Goal: Transaction & Acquisition: Purchase product/service

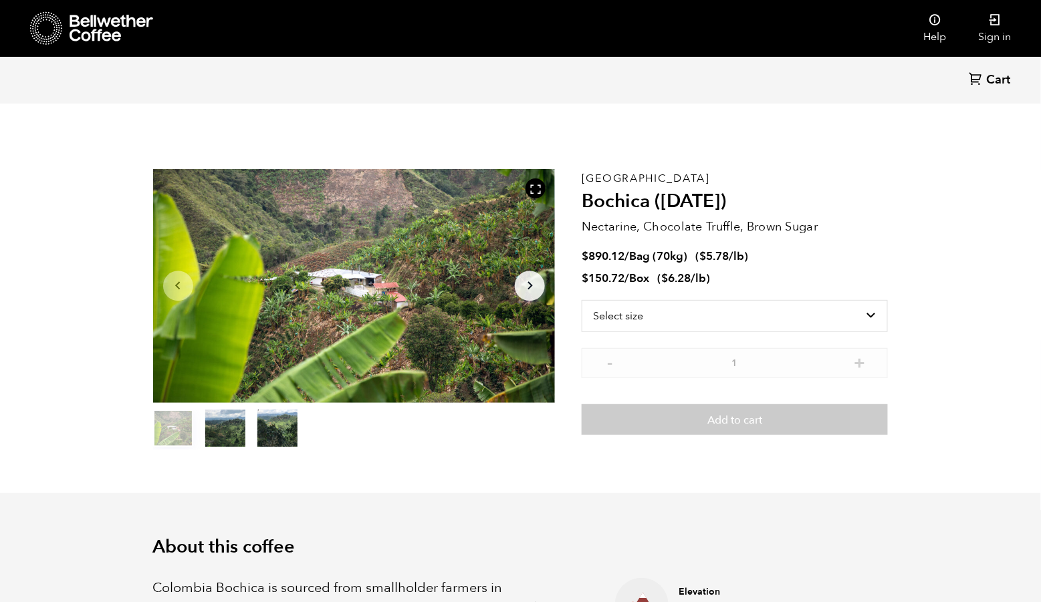
scroll to position [581, 707]
click at [128, 25] on icon at bounding box center [112, 28] width 84 height 27
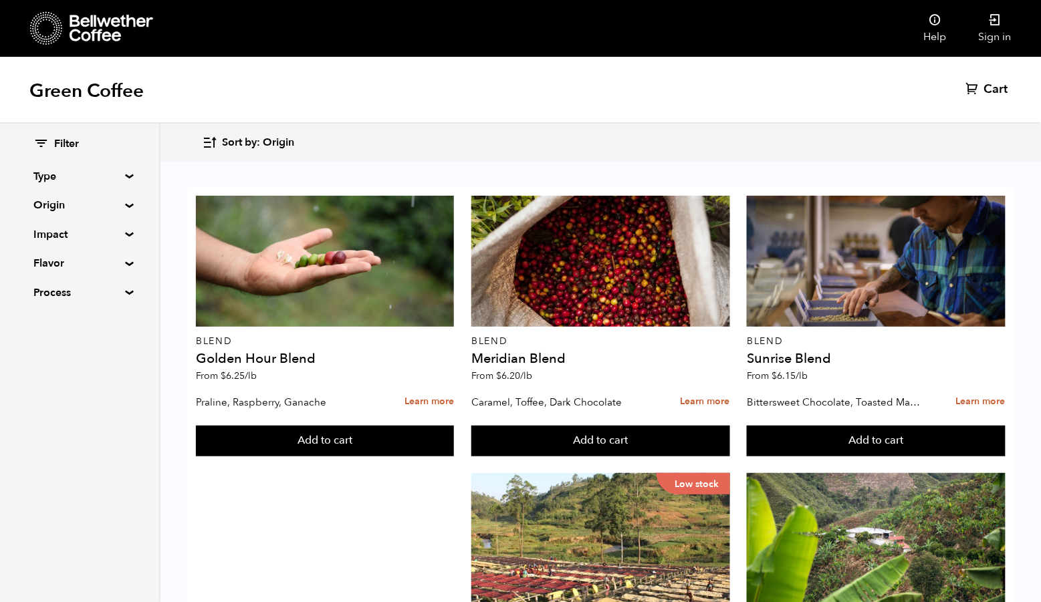
scroll to position [301, 0]
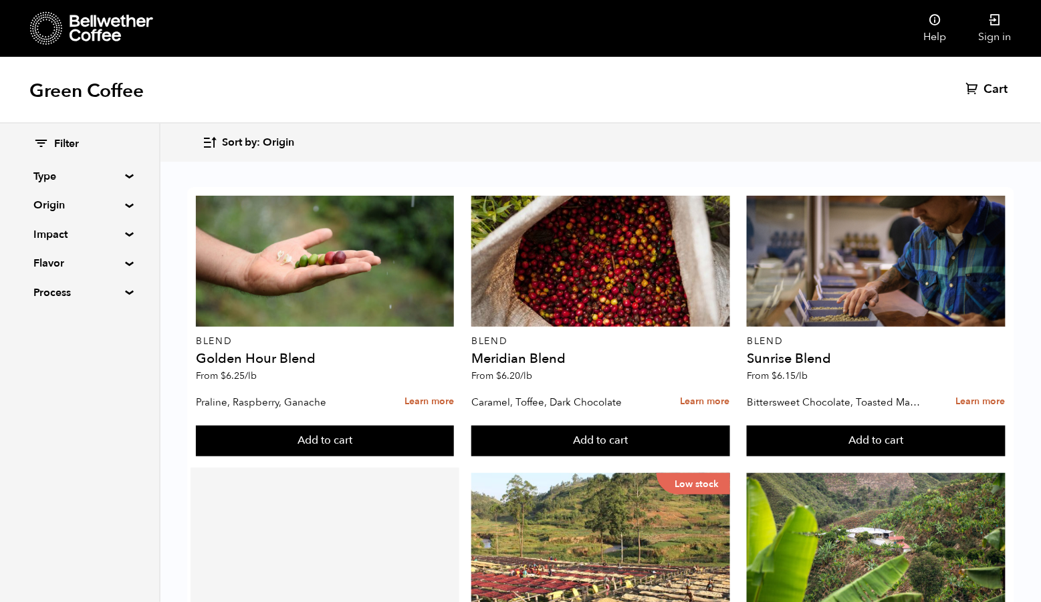
click at [394, 473] on div at bounding box center [325, 538] width 258 height 131
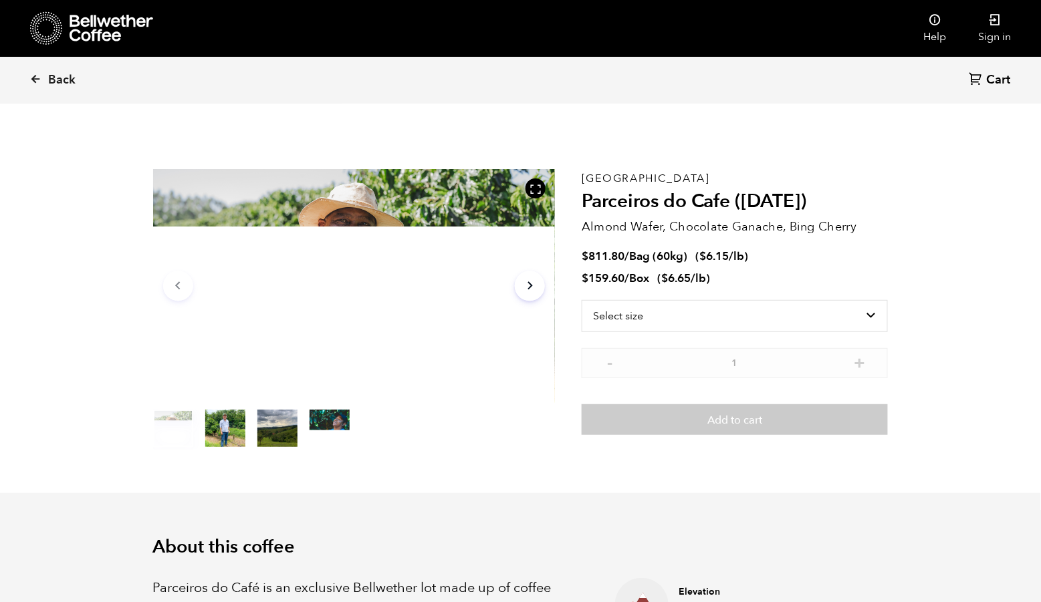
scroll to position [581, 707]
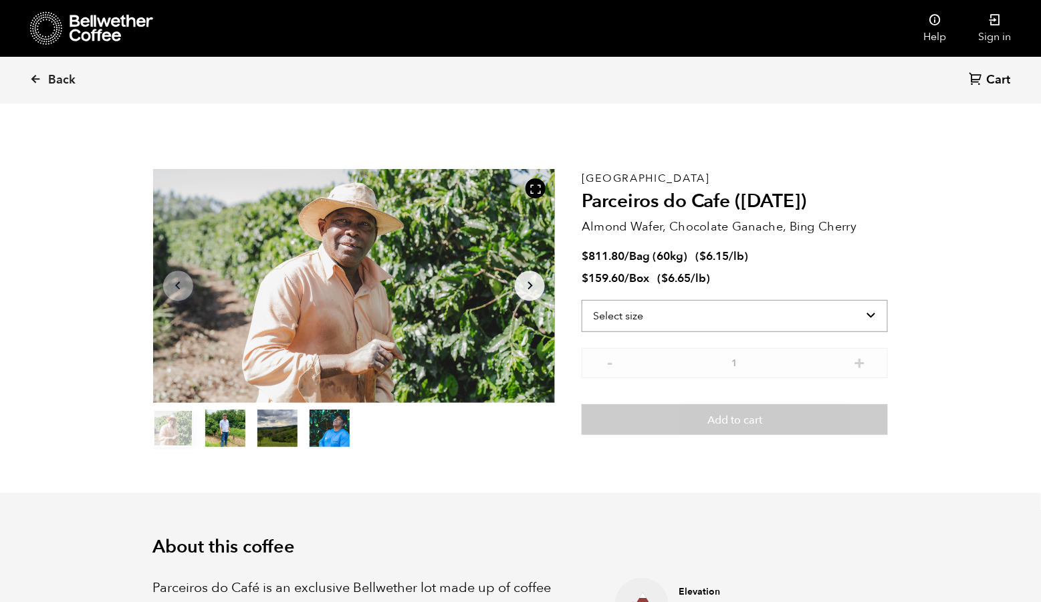
select select "bag-3"
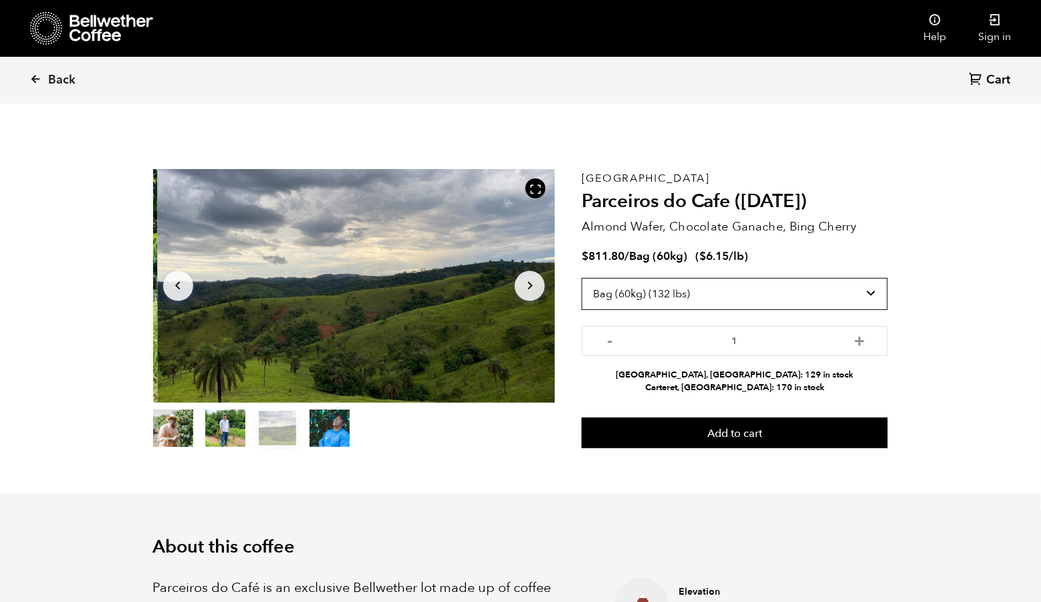
scroll to position [0, 0]
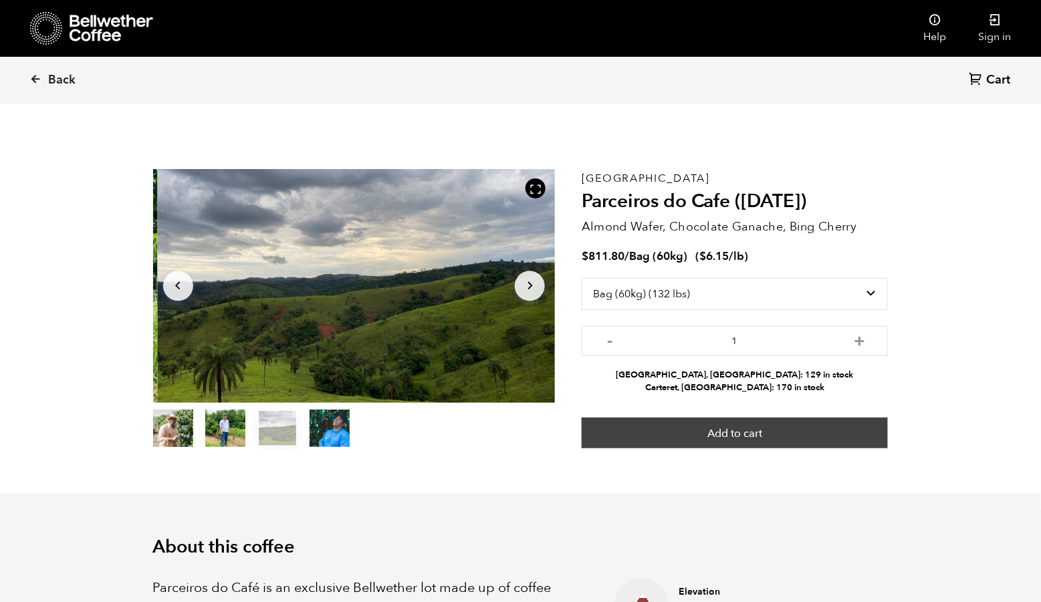
click at [799, 443] on button "Add to cart" at bounding box center [735, 433] width 306 height 31
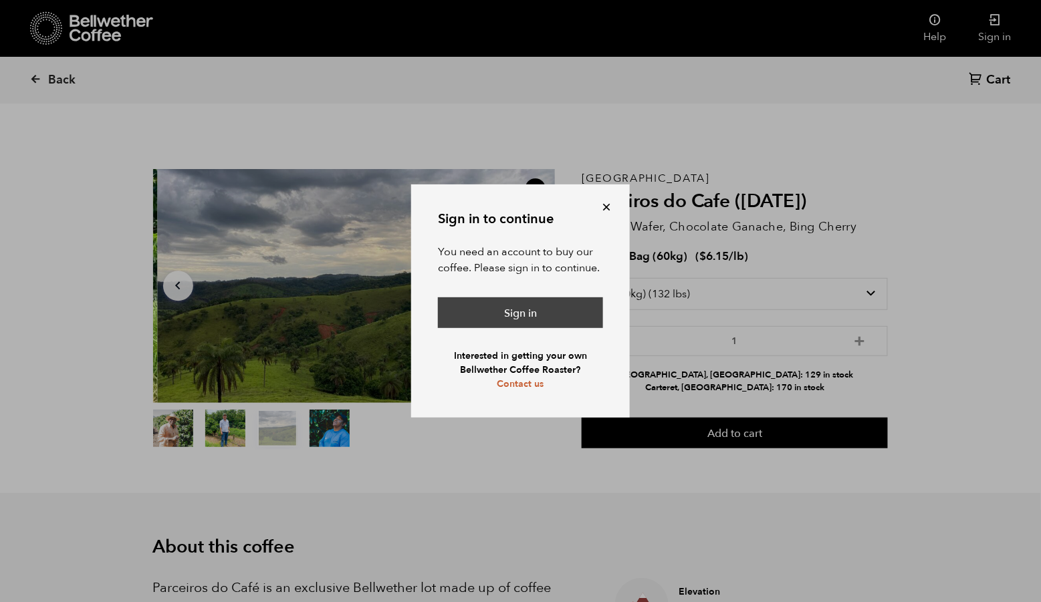
click at [543, 317] on link "Sign in" at bounding box center [520, 312] width 165 height 31
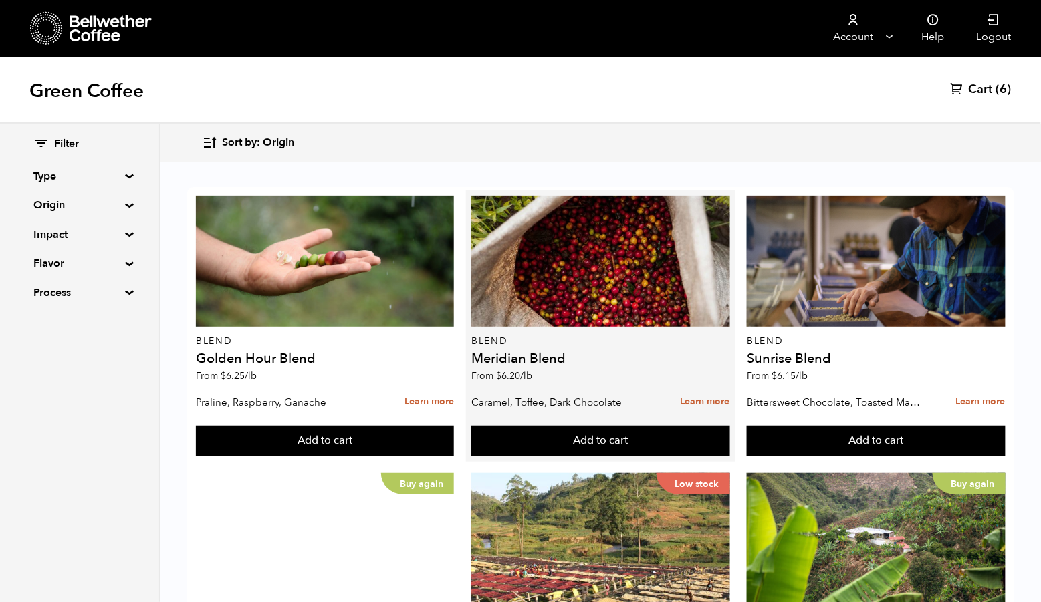
scroll to position [269, 0]
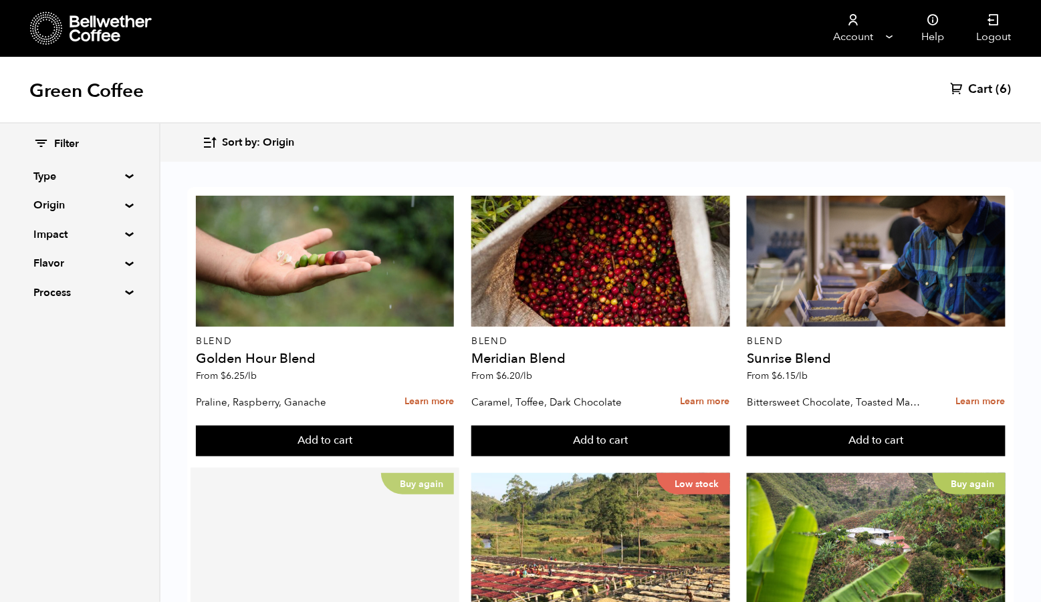
click at [352, 473] on div "Buy again" at bounding box center [325, 538] width 258 height 131
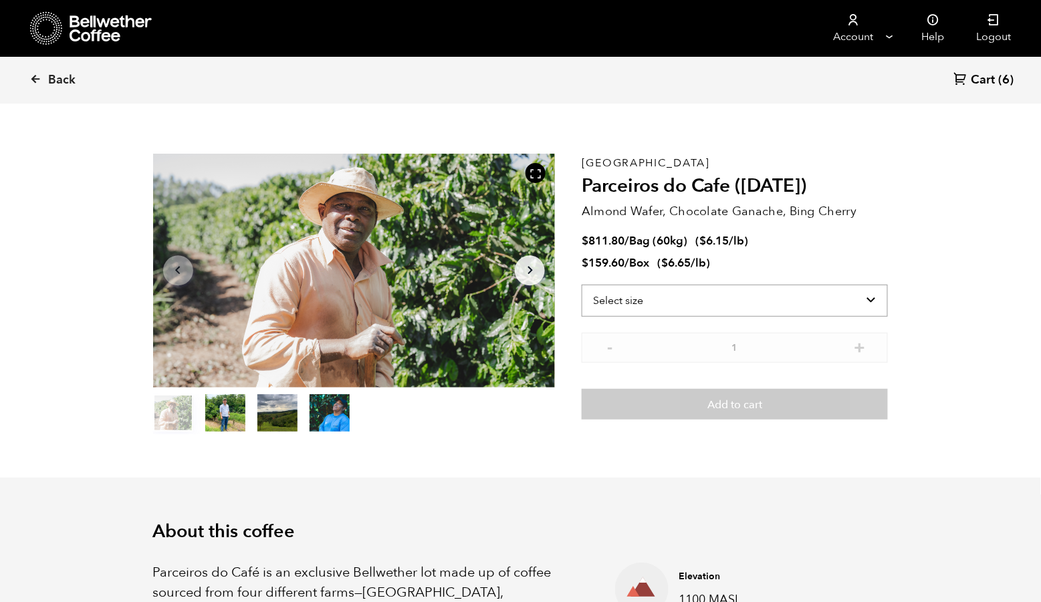
scroll to position [16, 0]
select select "bag-3"
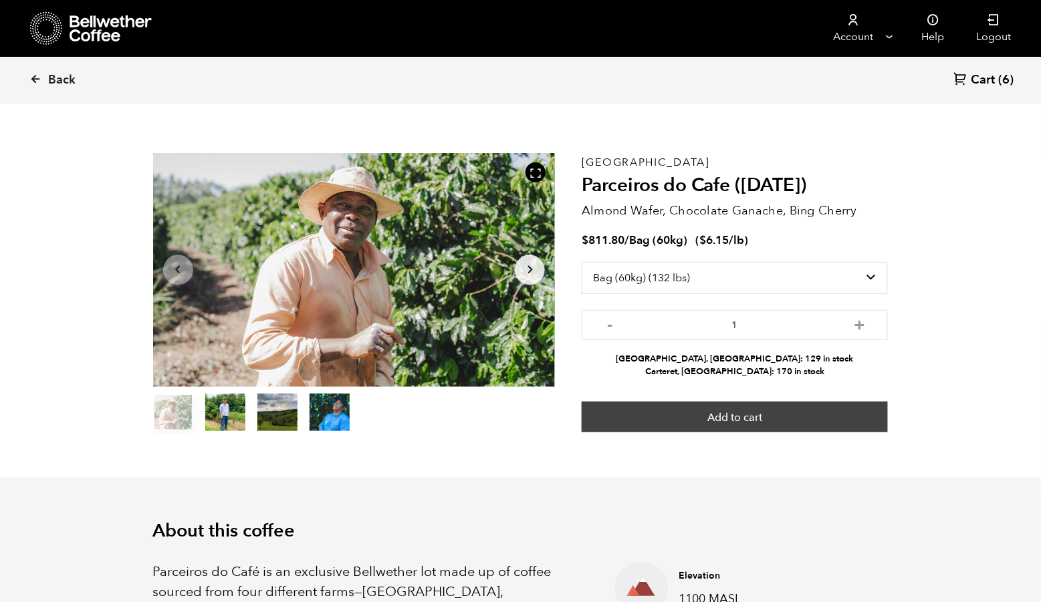
click at [721, 424] on button "Add to cart" at bounding box center [735, 417] width 306 height 31
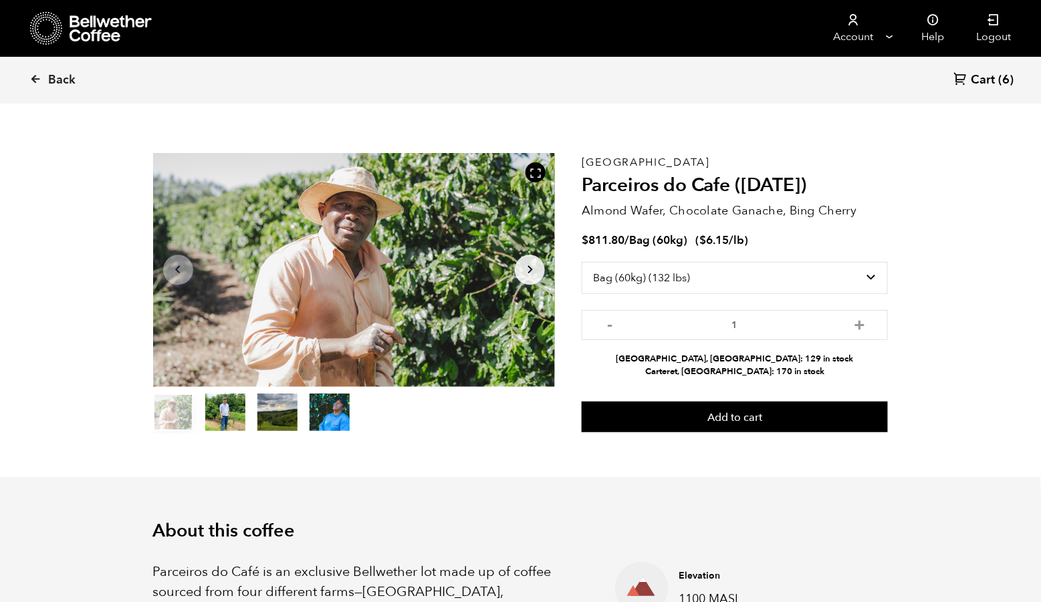
click at [983, 66] on div "Back Cart (6)" at bounding box center [520, 80] width 1041 height 47
click at [981, 76] on span "Cart" at bounding box center [983, 80] width 24 height 16
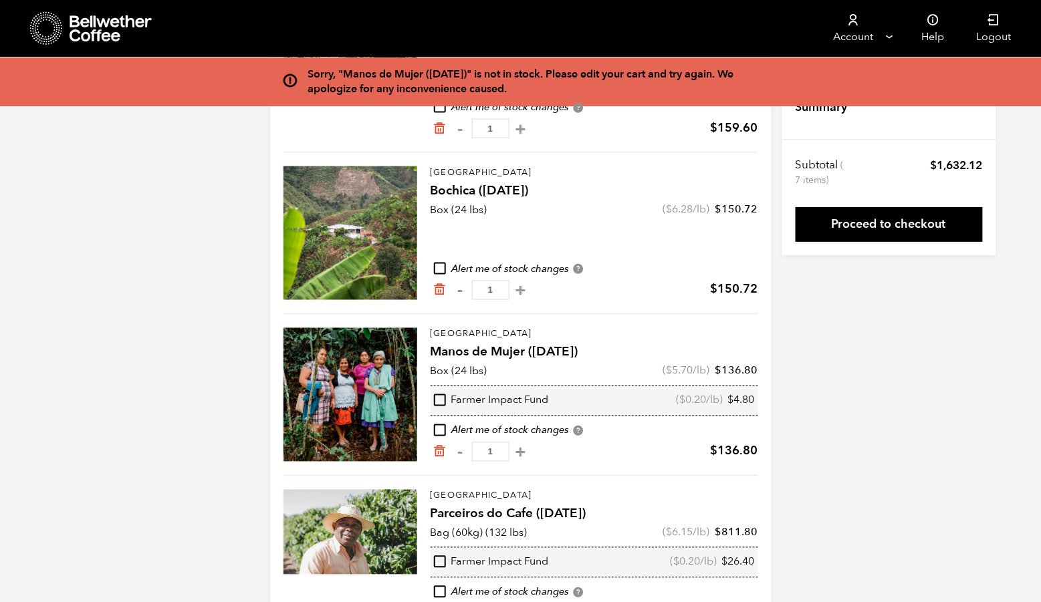
scroll to position [532, 0]
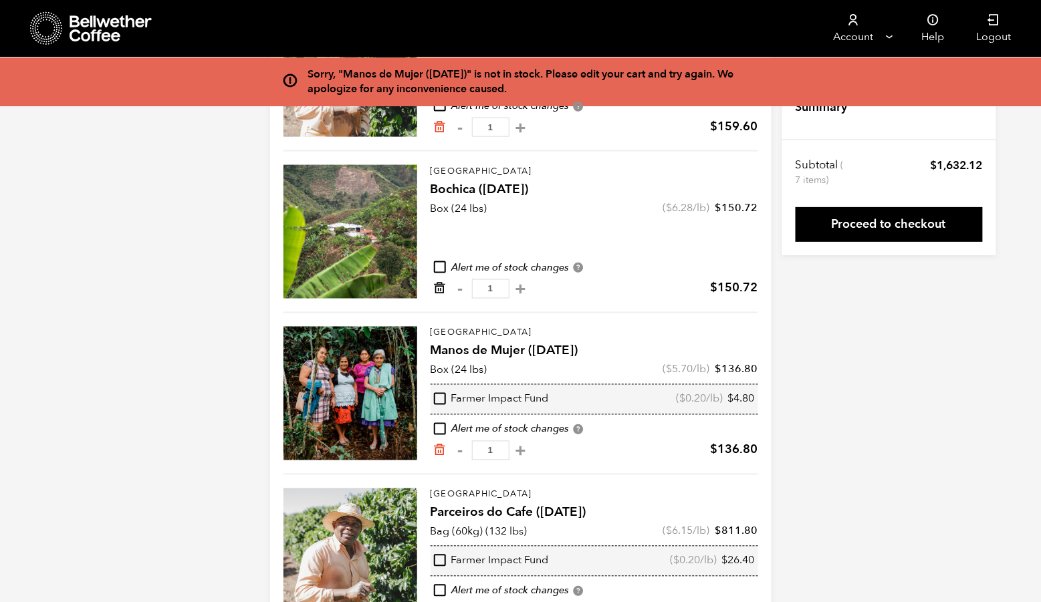
click at [433, 295] on icon "Remove from cart" at bounding box center [439, 288] width 13 height 13
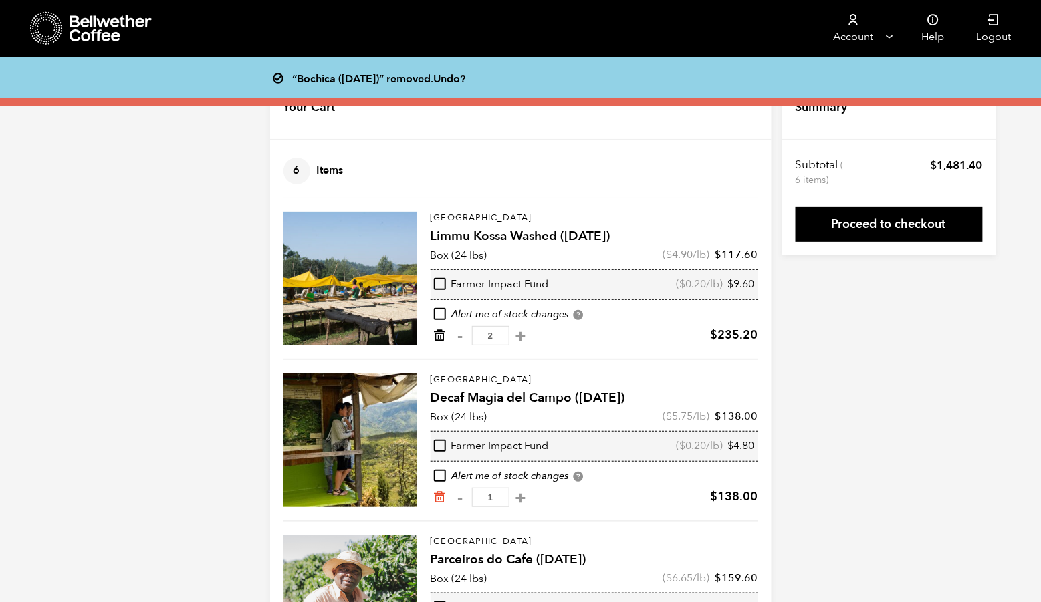
click at [433, 342] on icon "Remove from cart" at bounding box center [439, 335] width 13 height 13
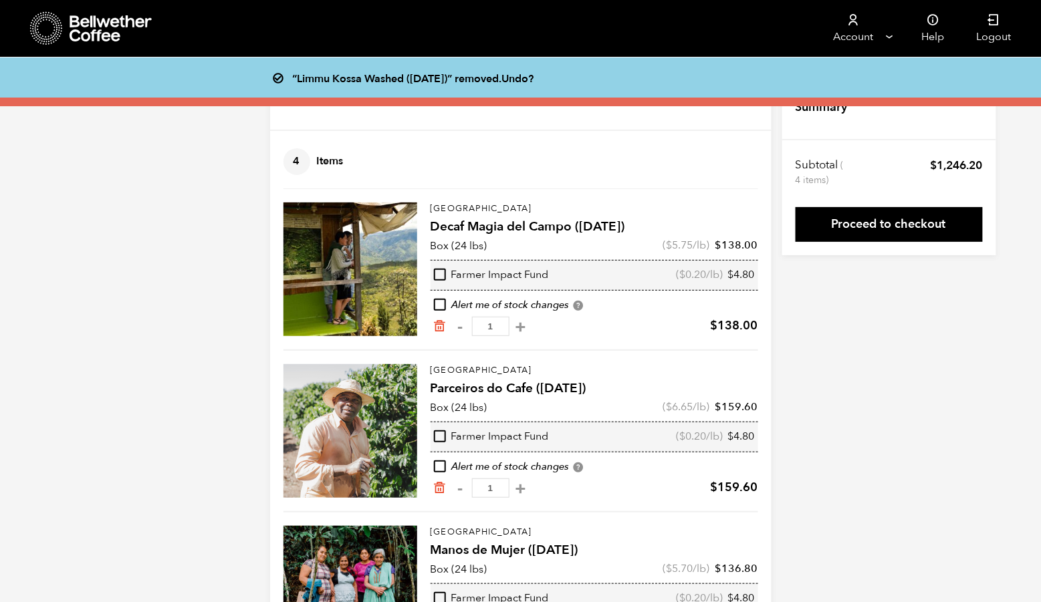
scroll to position [11, 0]
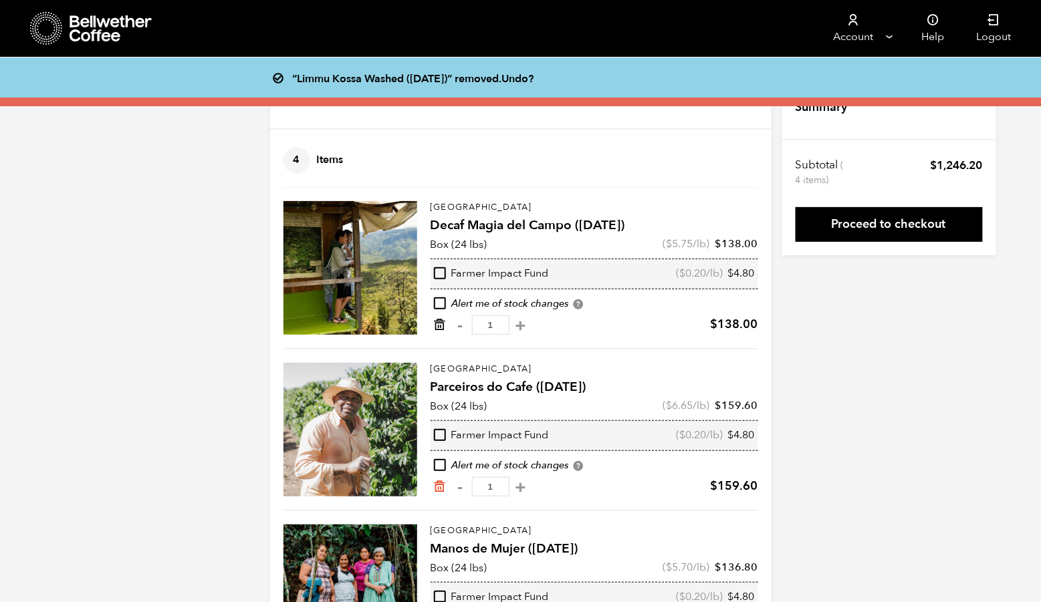
click at [433, 332] on icon "Remove from cart" at bounding box center [439, 324] width 13 height 13
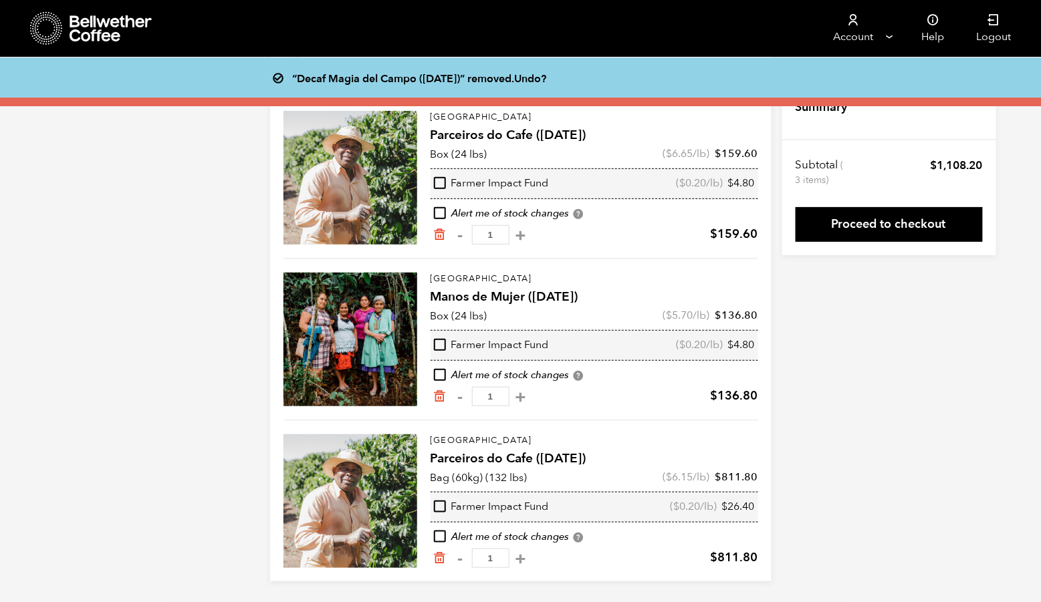
scroll to position [135, 0]
click at [433, 390] on icon "Remove from cart" at bounding box center [439, 396] width 13 height 13
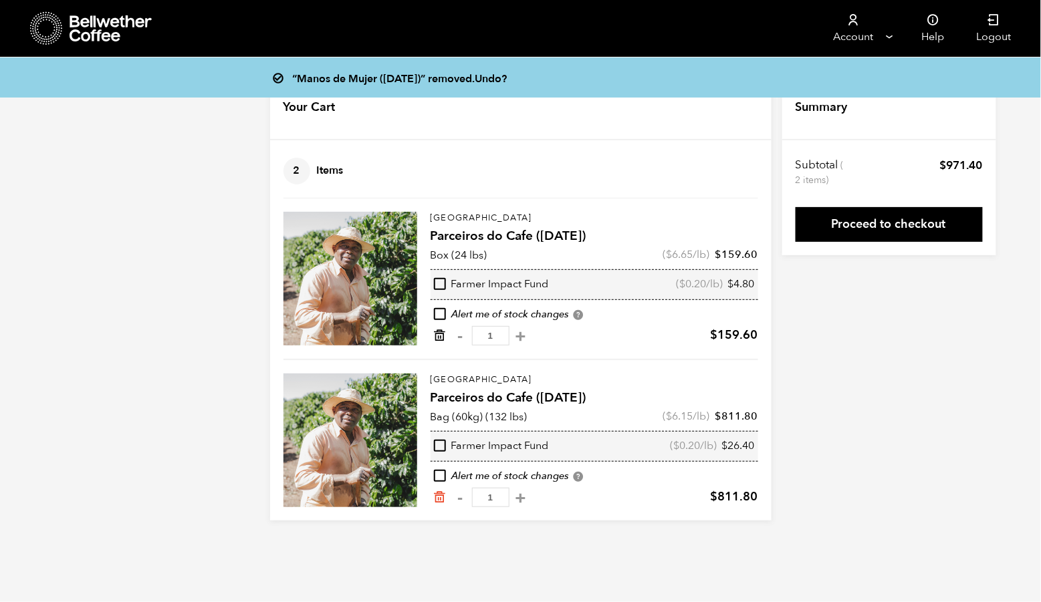
click at [433, 342] on icon "Remove from cart" at bounding box center [439, 335] width 13 height 13
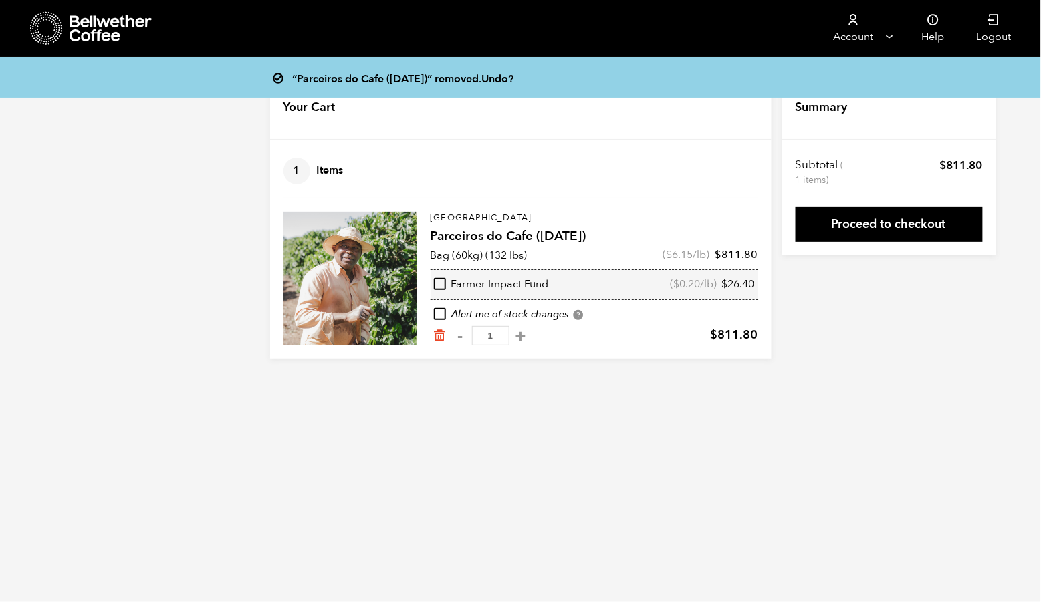
click at [124, 19] on icon at bounding box center [112, 28] width 84 height 27
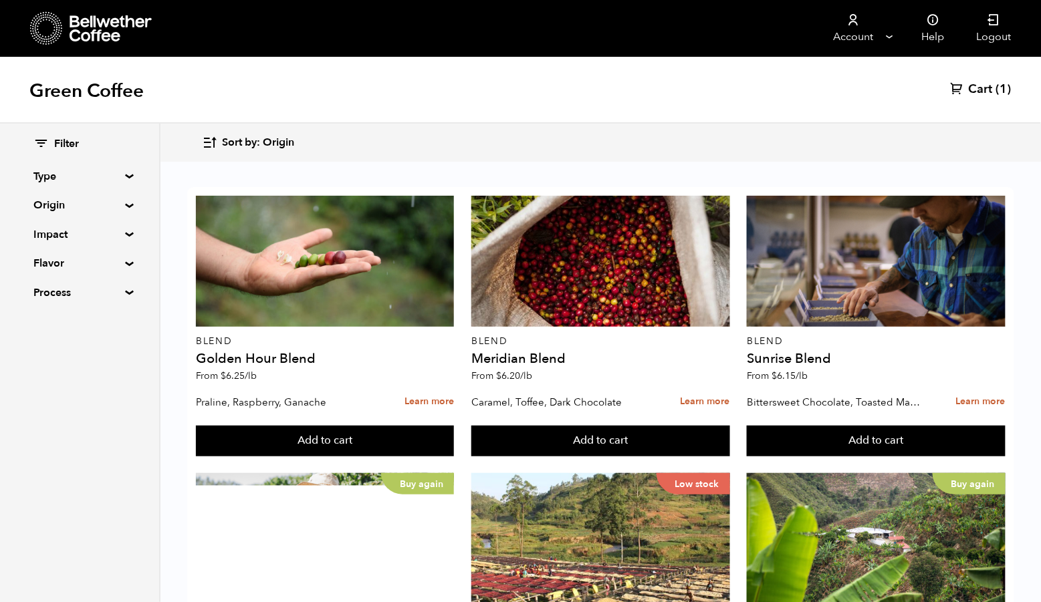
scroll to position [1259, 0]
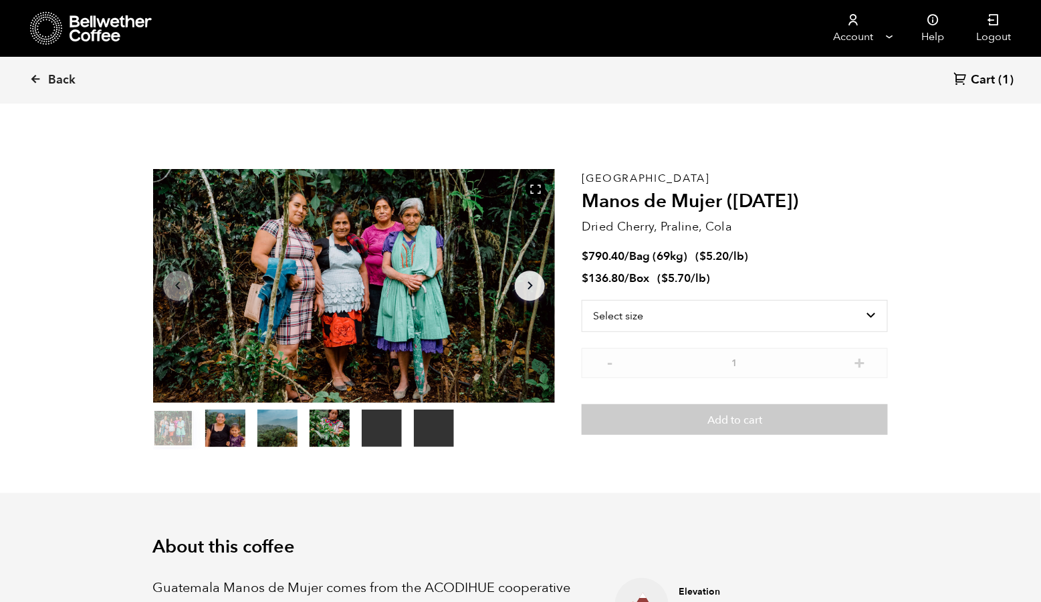
scroll to position [581, 707]
select select "bag-2"
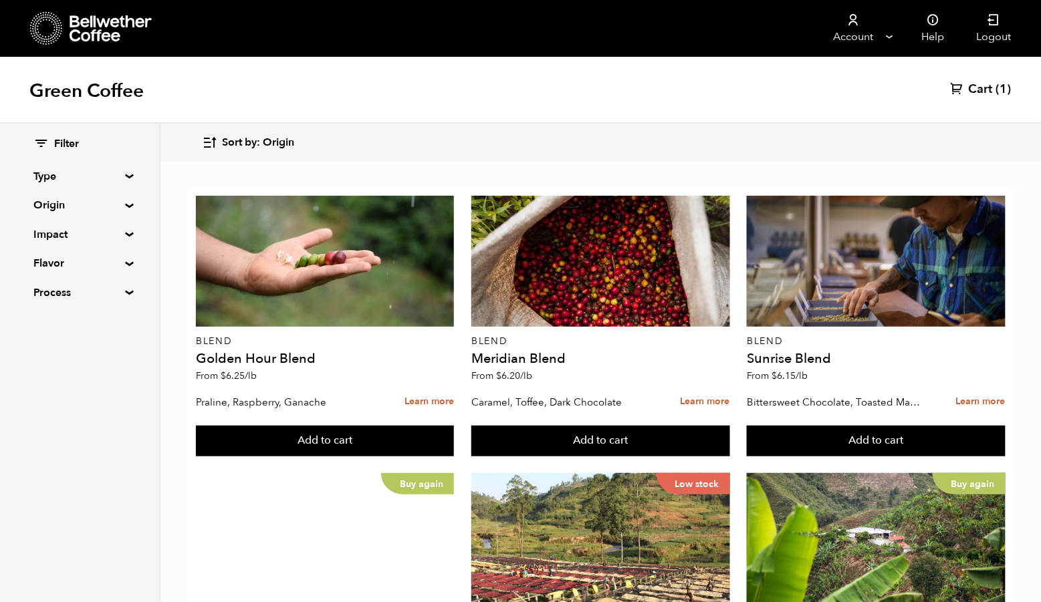
scroll to position [1279, 0]
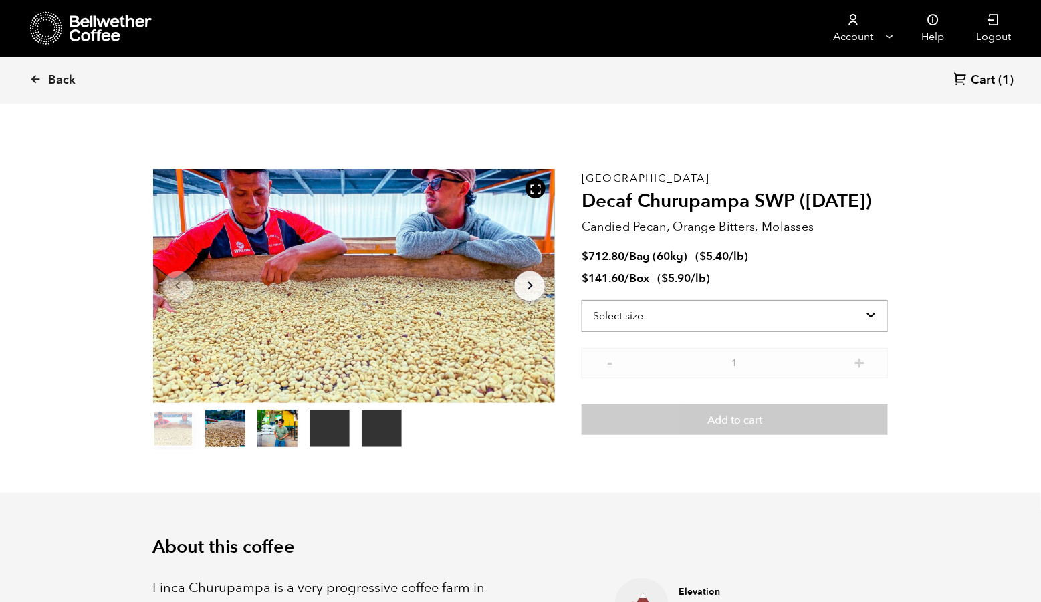
select select "box"
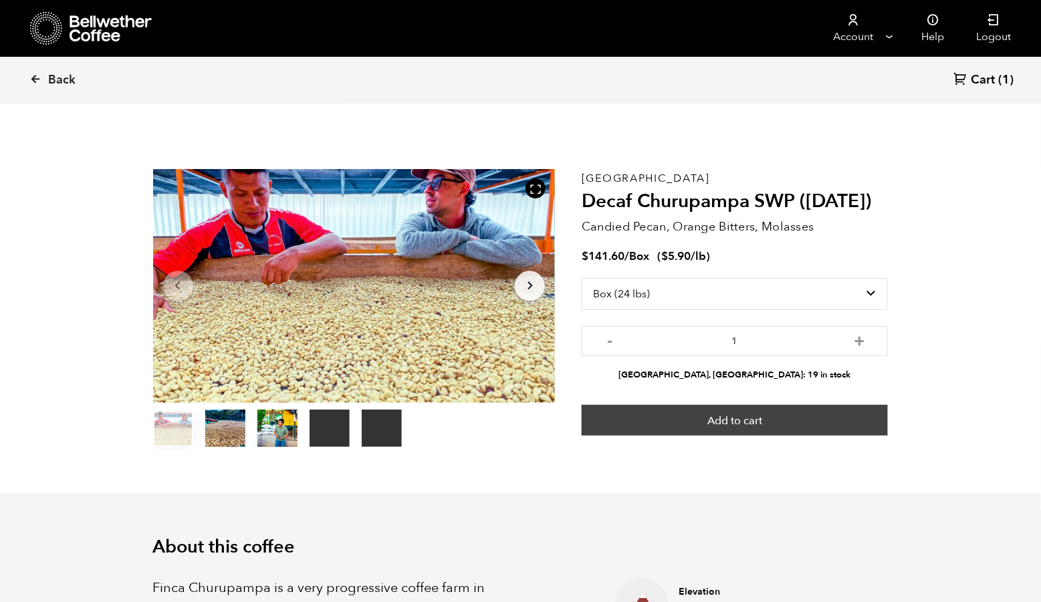
click at [763, 424] on button "Add to cart" at bounding box center [735, 420] width 306 height 31
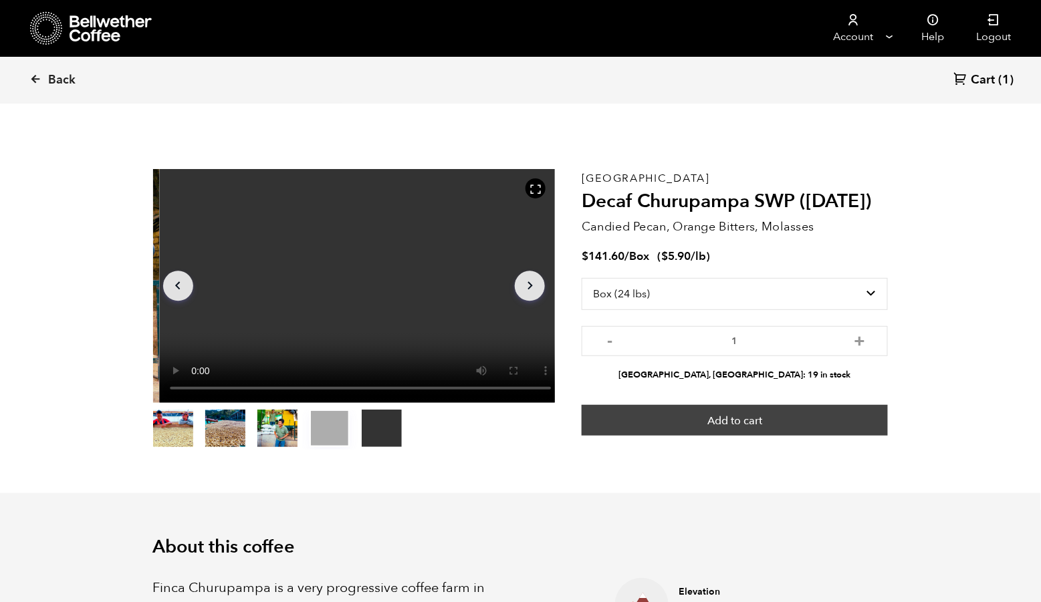
click at [787, 424] on button "Add to cart" at bounding box center [735, 420] width 306 height 31
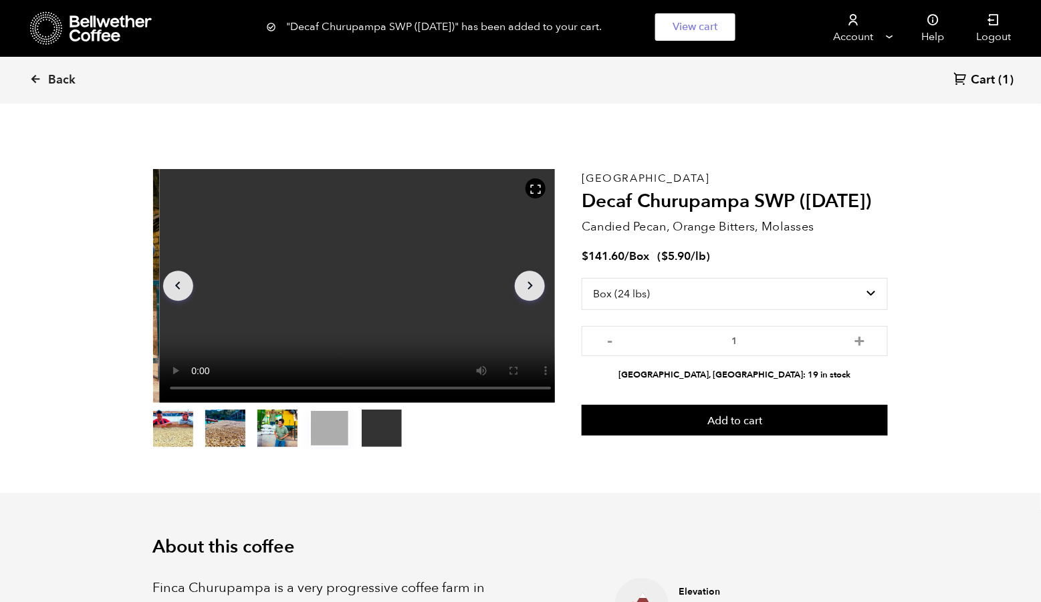
click at [972, 90] on div "Back Cart (1)" at bounding box center [520, 80] width 1041 height 47
click at [977, 78] on span "Cart" at bounding box center [983, 80] width 24 height 16
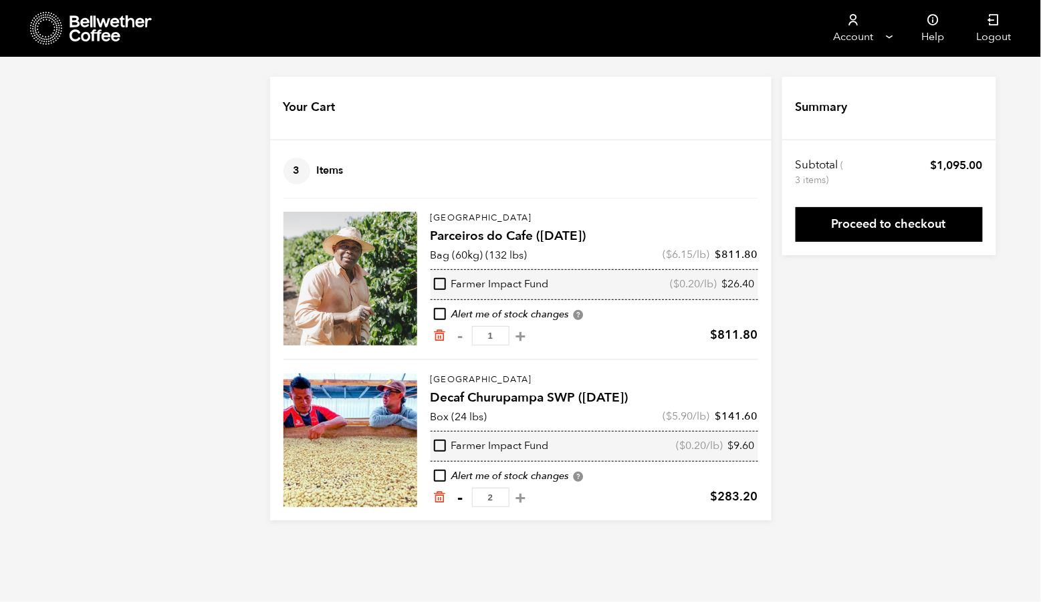
click at [455, 505] on button "-" at bounding box center [460, 497] width 17 height 13
type input "1"
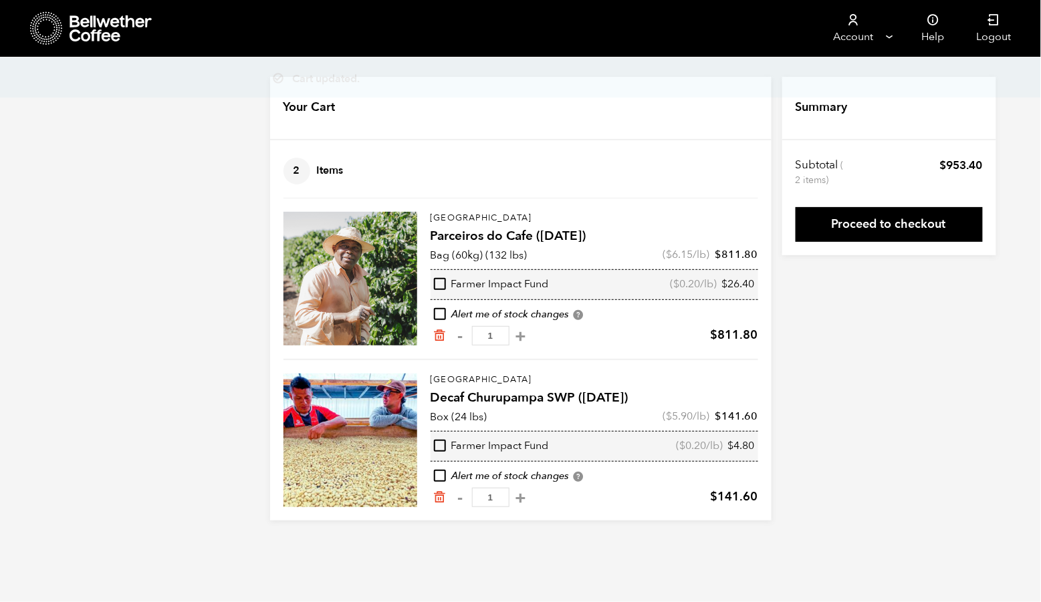
click at [367, 311] on div at bounding box center [350, 279] width 134 height 134
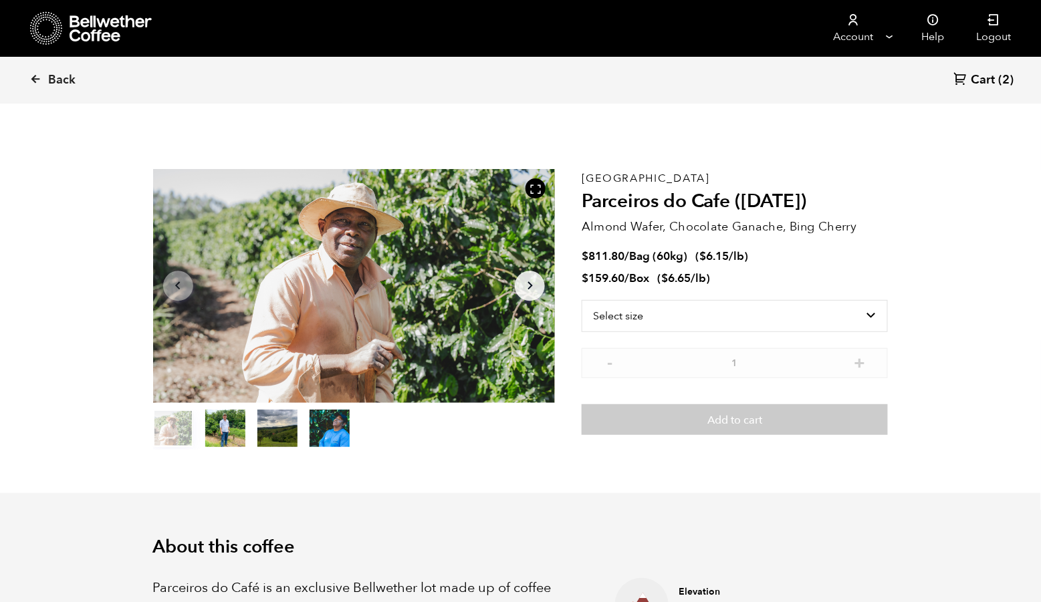
scroll to position [581, 707]
select select "box"
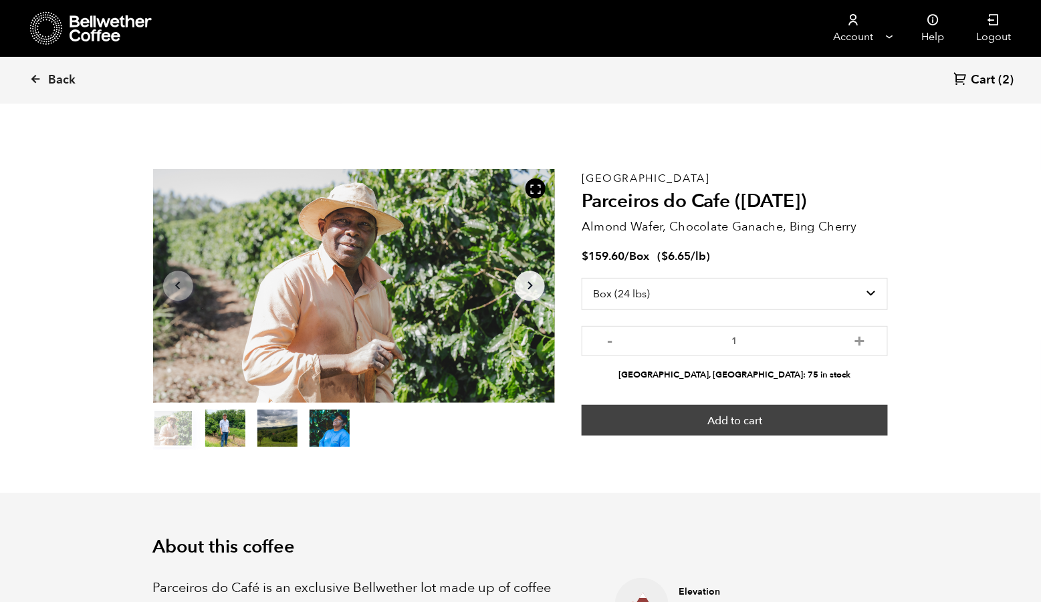
click at [720, 426] on button "Add to cart" at bounding box center [735, 420] width 306 height 31
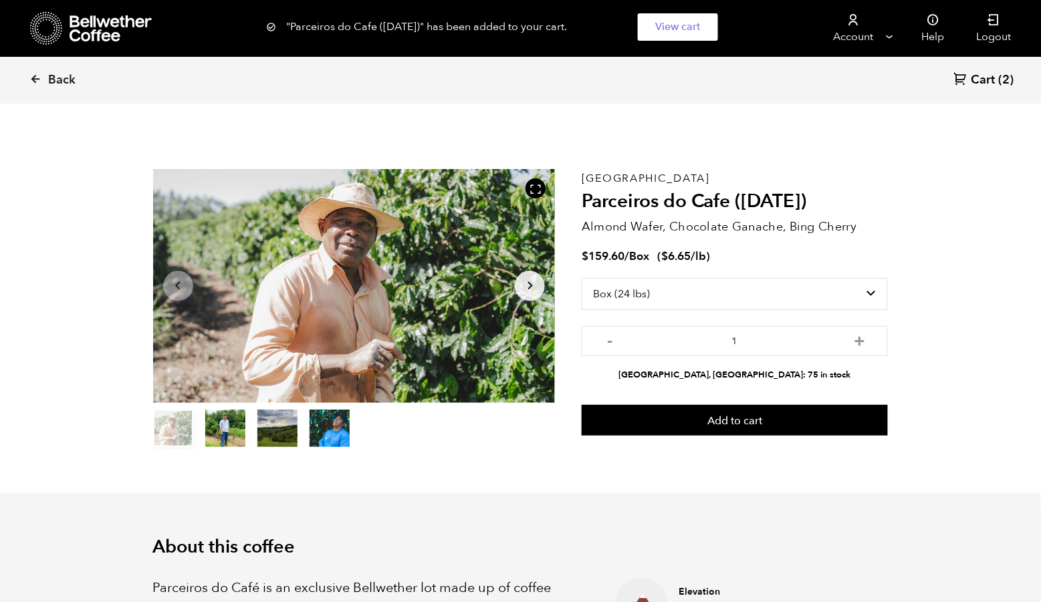
click at [999, 75] on span "(2)" at bounding box center [1006, 80] width 15 height 16
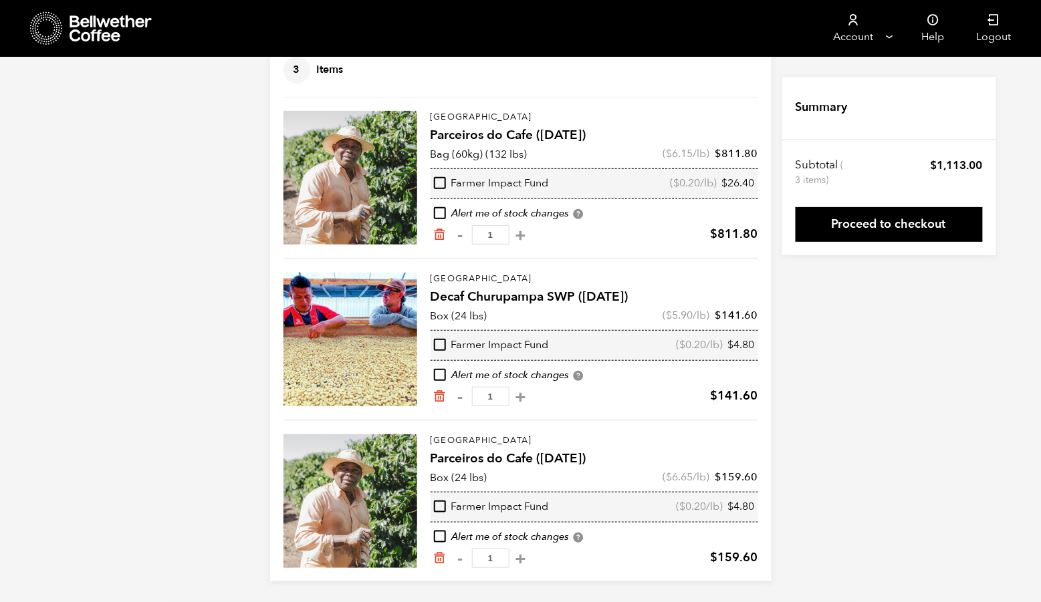
scroll to position [135, 0]
click at [433, 228] on icon "Remove from cart" at bounding box center [439, 234] width 13 height 13
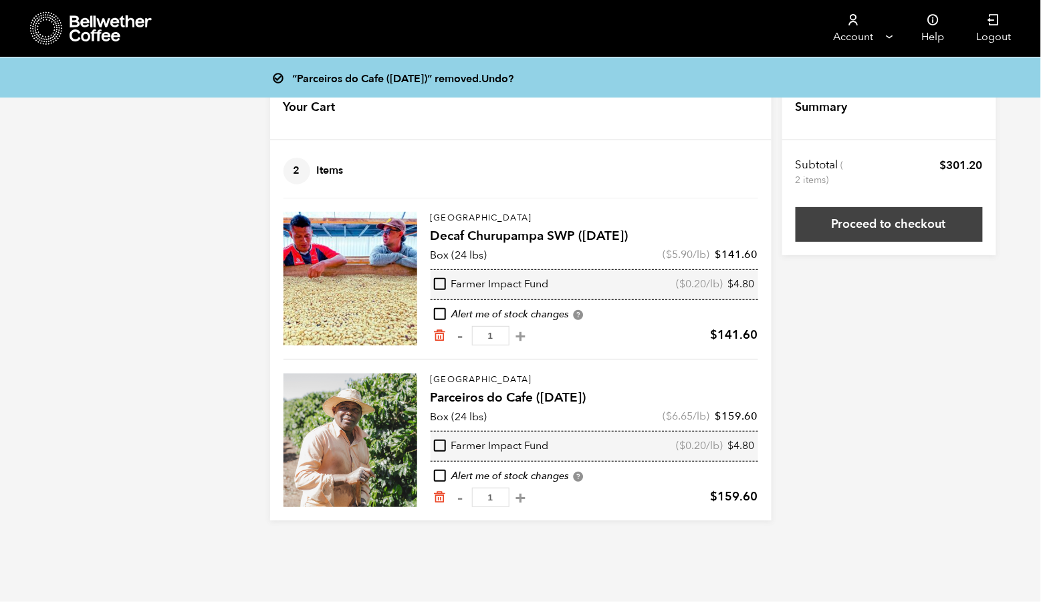
click at [924, 228] on link "Proceed to checkout" at bounding box center [888, 224] width 187 height 35
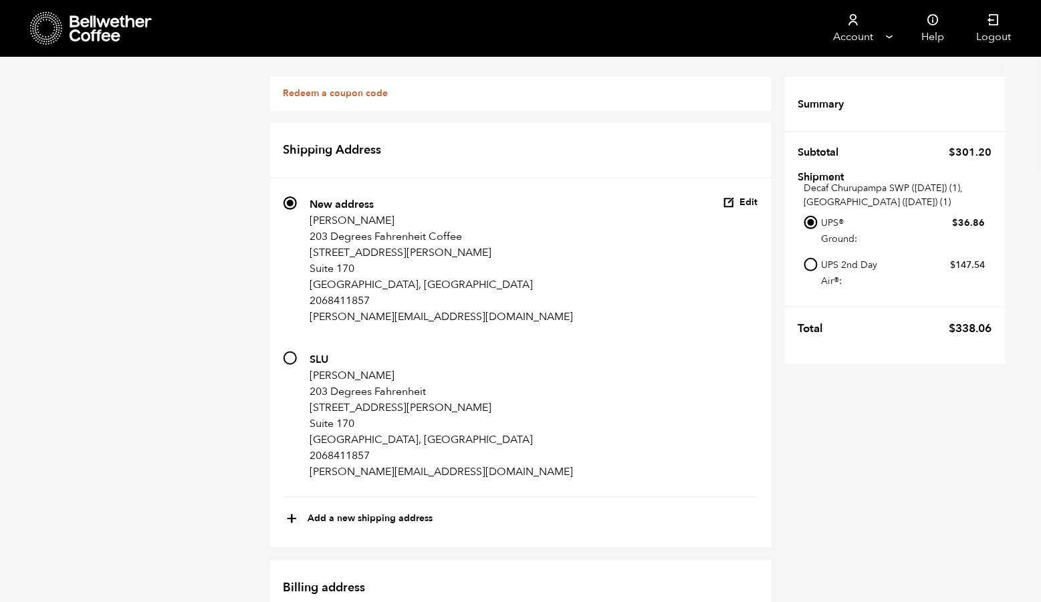
scroll to position [973, 0]
